Goal: Communication & Community: Answer question/provide support

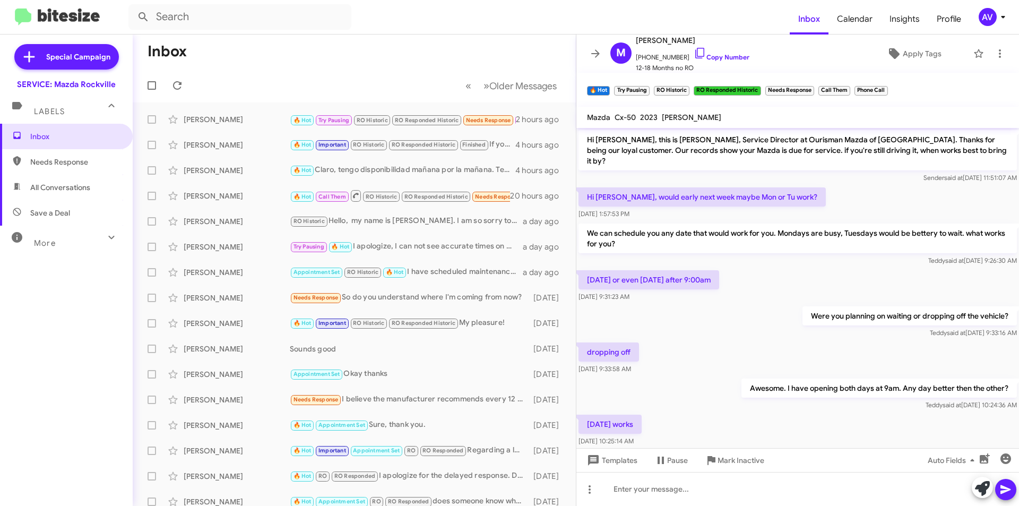
scroll to position [934, 0]
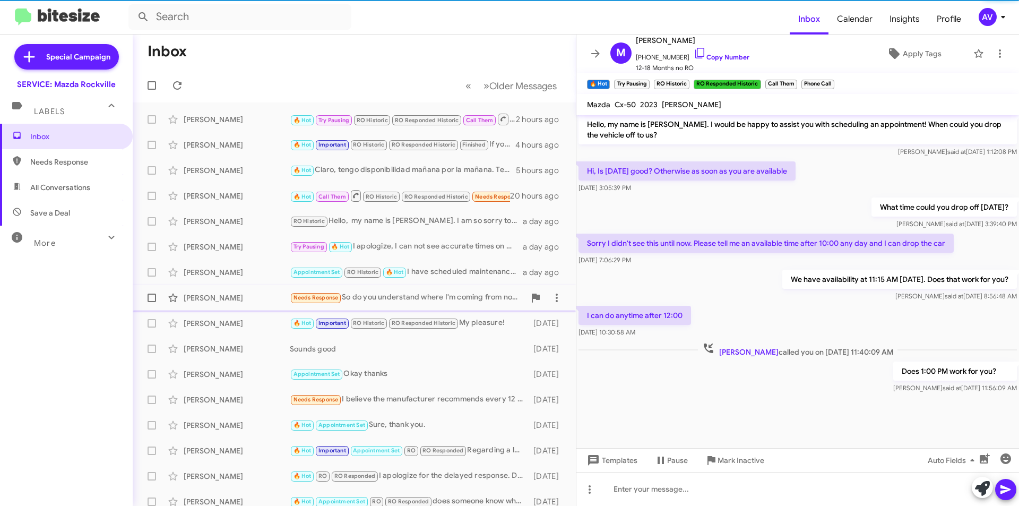
scroll to position [435, 0]
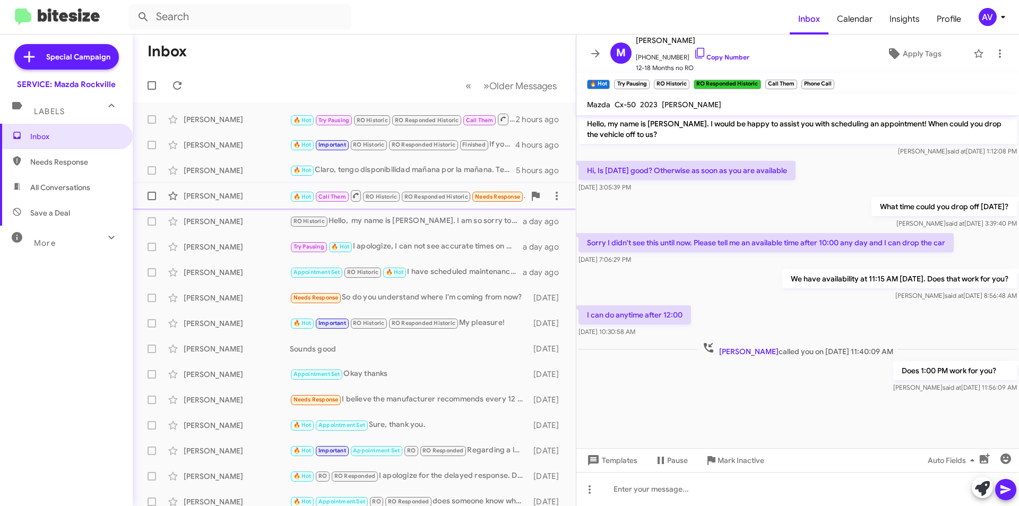
click at [280, 204] on div "[PERSON_NAME] 🔥 Hot Call Them RO Historic RO Responded Historic Needs Response …" at bounding box center [354, 195] width 426 height 21
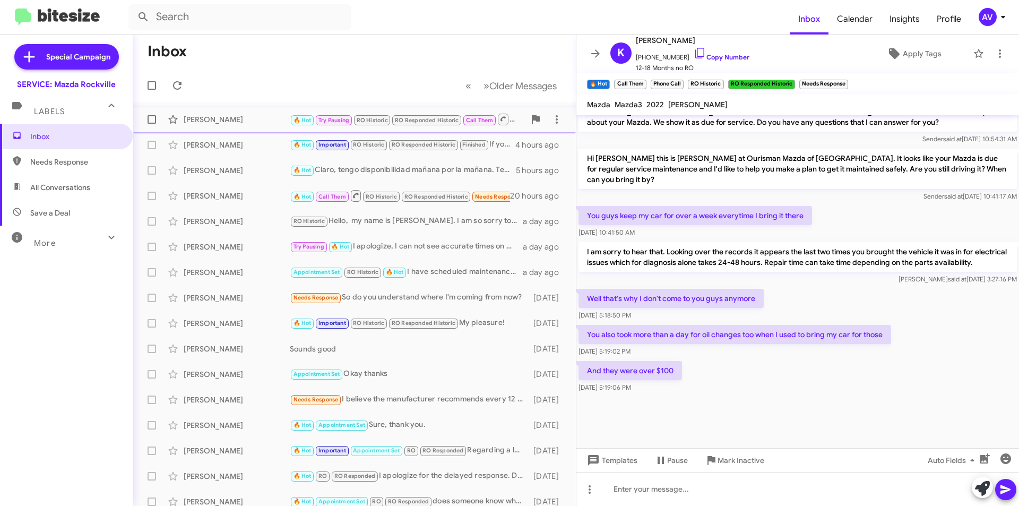
click at [272, 128] on div "[PERSON_NAME] 🔥 Hot Try Pausing RO Historic RO Responded Historic Call Them Doe…" at bounding box center [354, 119] width 426 height 21
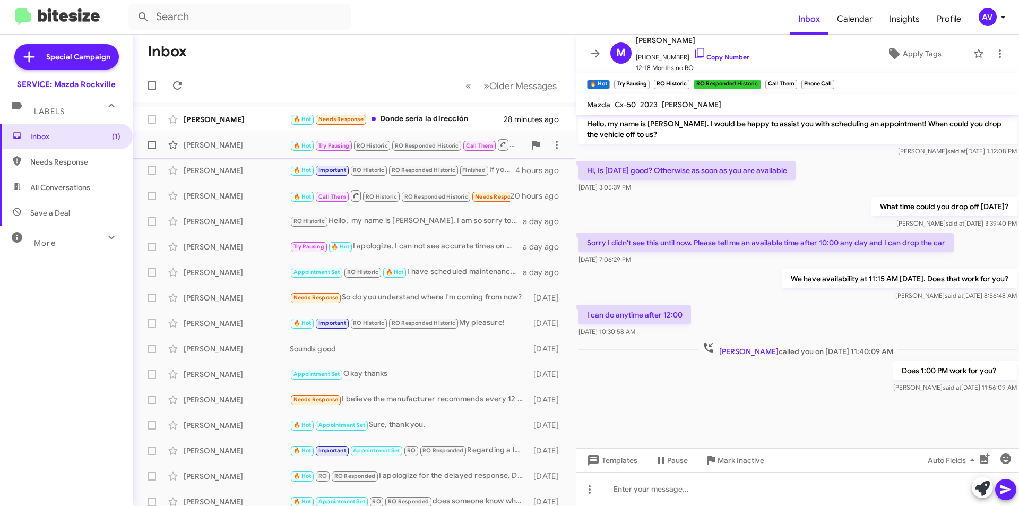
click at [242, 148] on div "[PERSON_NAME]" at bounding box center [237, 145] width 106 height 11
click at [261, 173] on div "[PERSON_NAME]" at bounding box center [237, 170] width 106 height 11
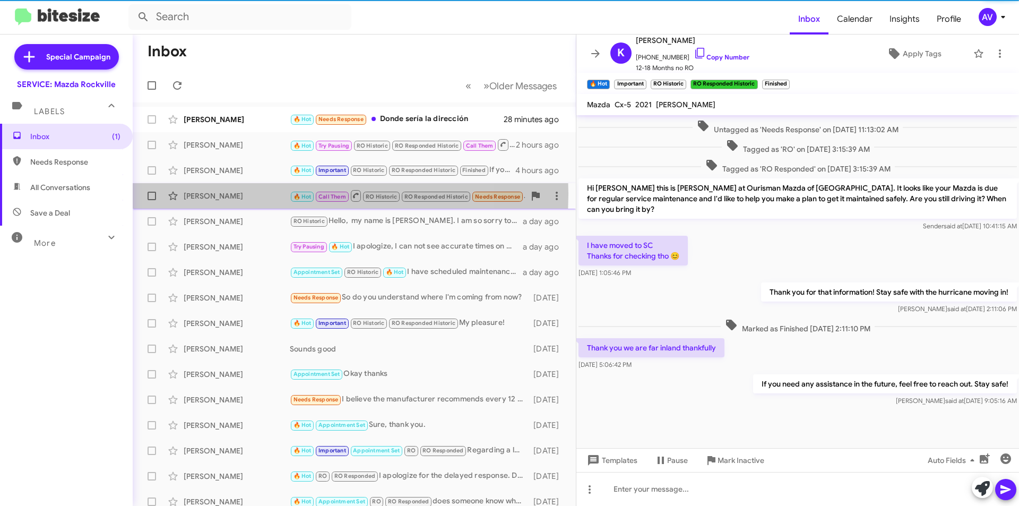
click at [261, 194] on div "[PERSON_NAME]" at bounding box center [237, 195] width 106 height 11
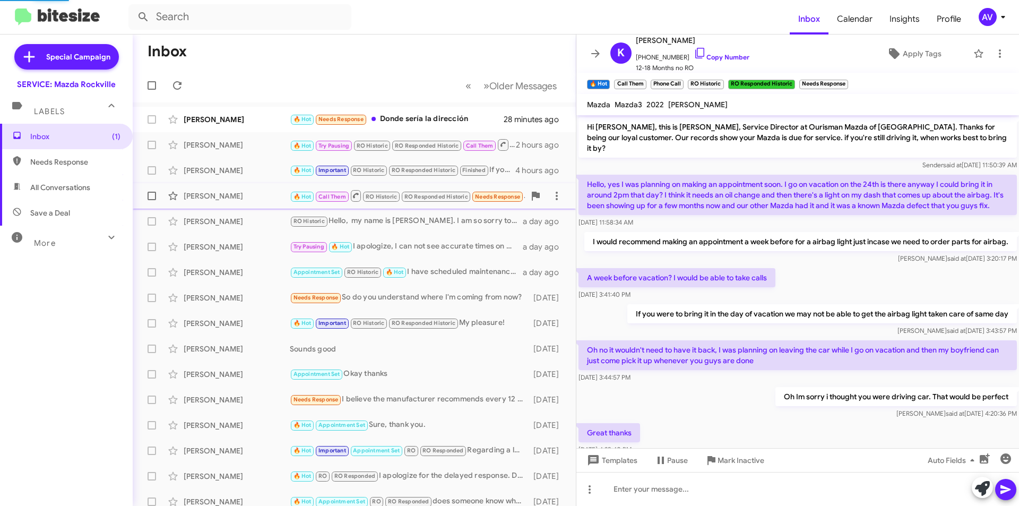
scroll to position [53, 0]
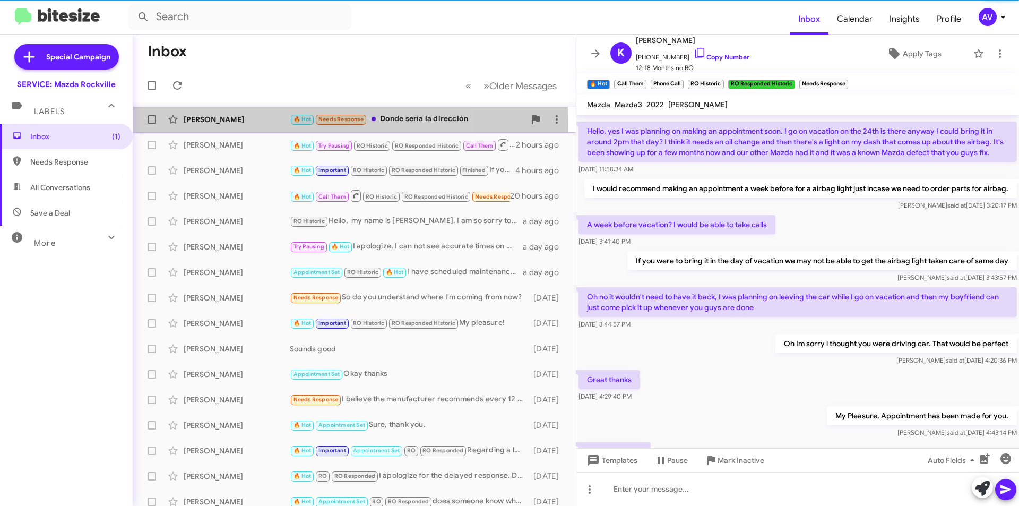
click at [250, 125] on div "[PERSON_NAME] 🔥 Hot Needs Response Donde sería la dirección 28 minutes ago" at bounding box center [354, 119] width 426 height 21
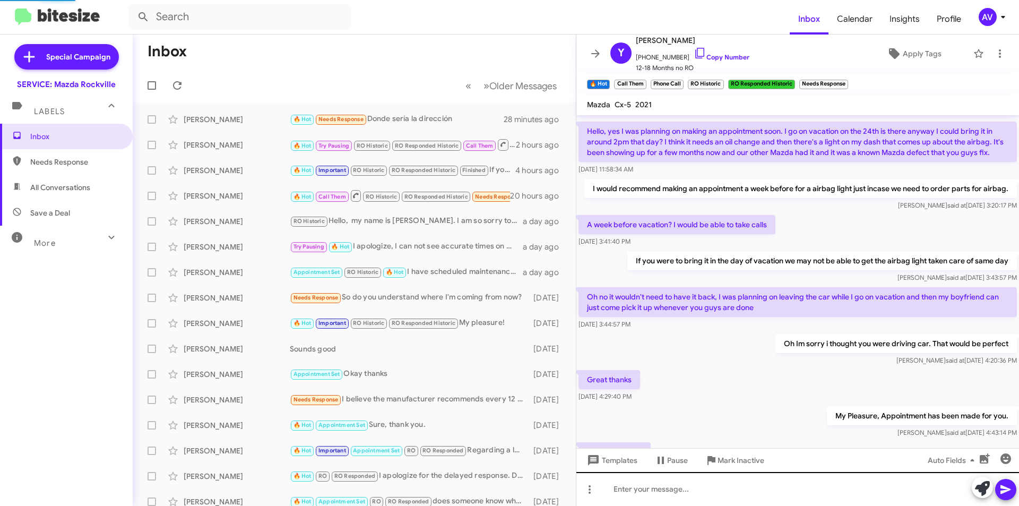
scroll to position [467, 0]
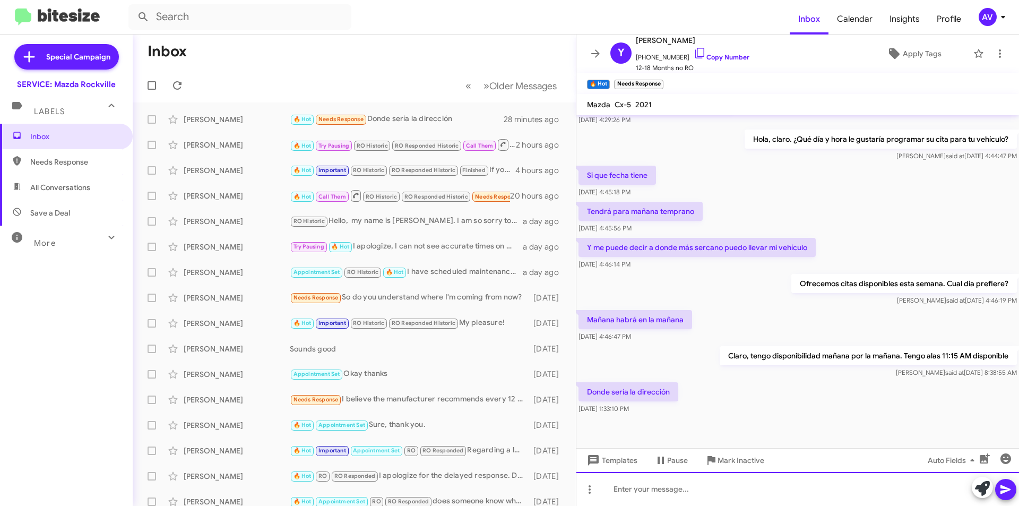
click at [942, 487] on div at bounding box center [797, 489] width 443 height 34
